Goal: Go to known website: Go to known website

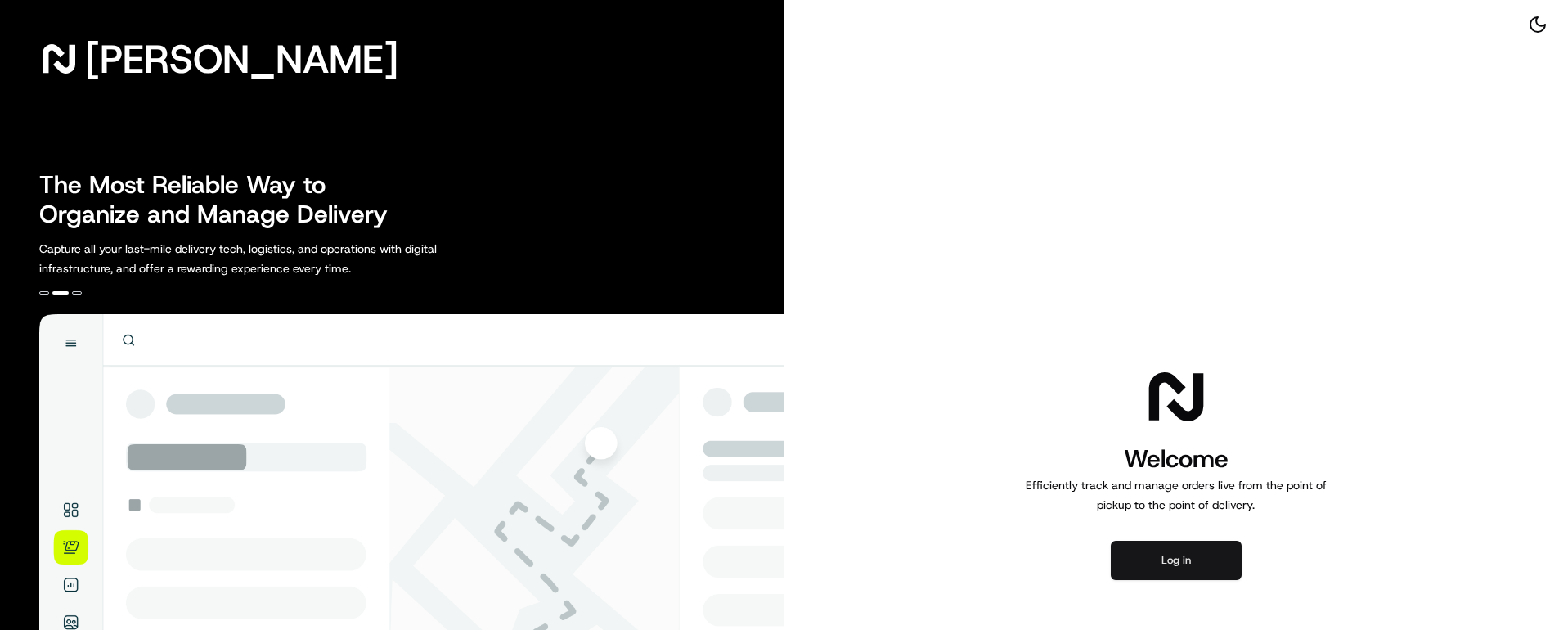
click at [1173, 556] on button "Log in" at bounding box center [1176, 561] width 131 height 39
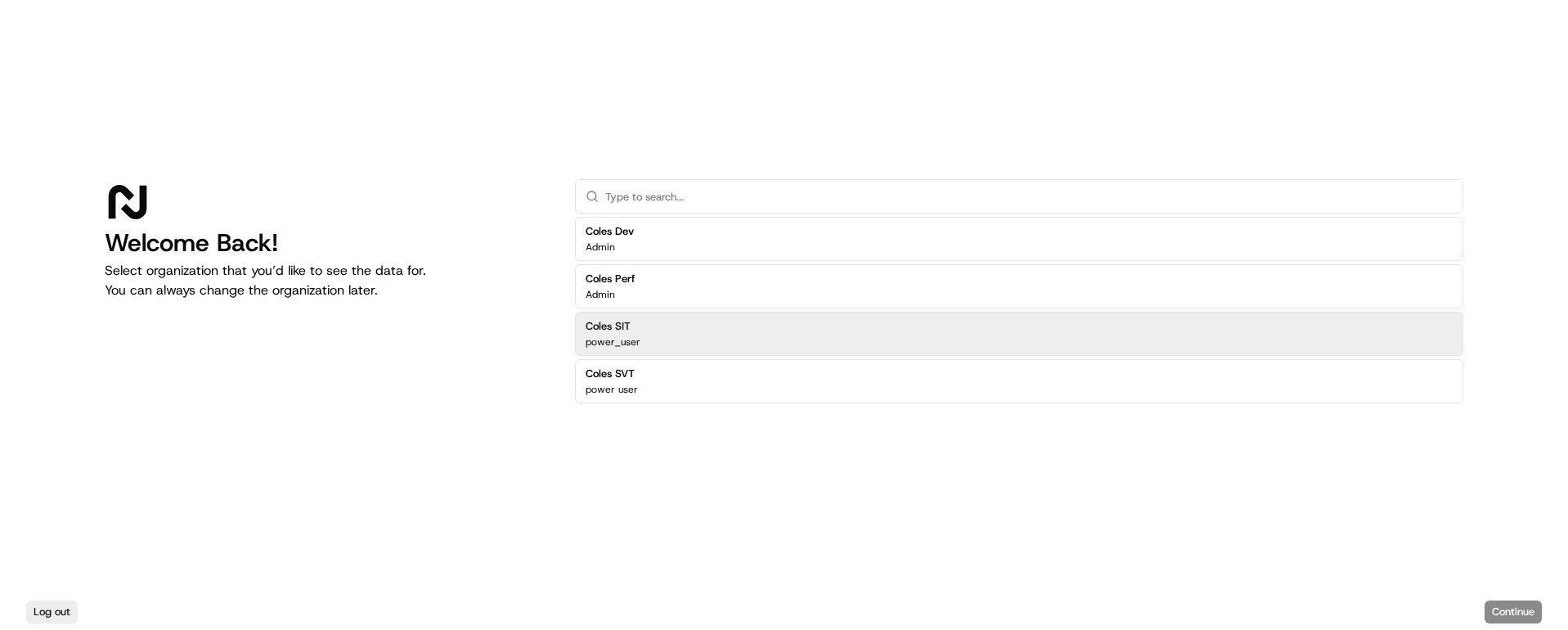
click at [687, 338] on div "Coles SIT power_user" at bounding box center [1019, 334] width 888 height 45
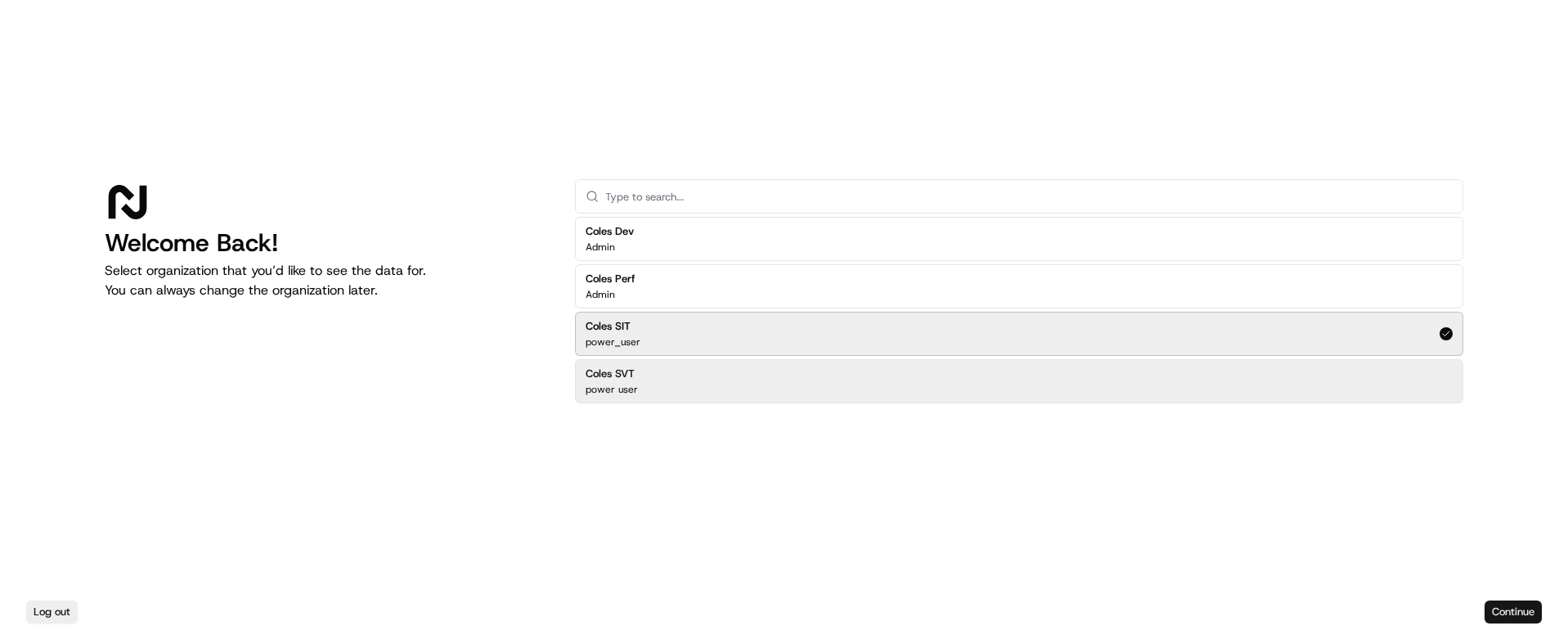
click at [1514, 610] on button "Continue" at bounding box center [1512, 611] width 57 height 23
